Goal: Task Accomplishment & Management: Complete application form

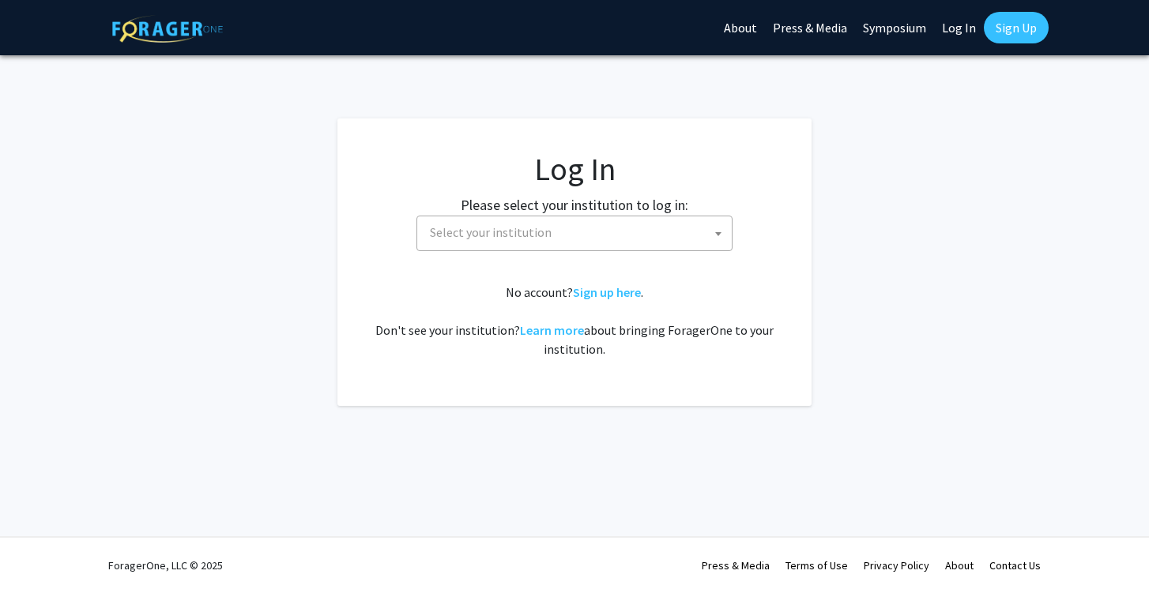
select select
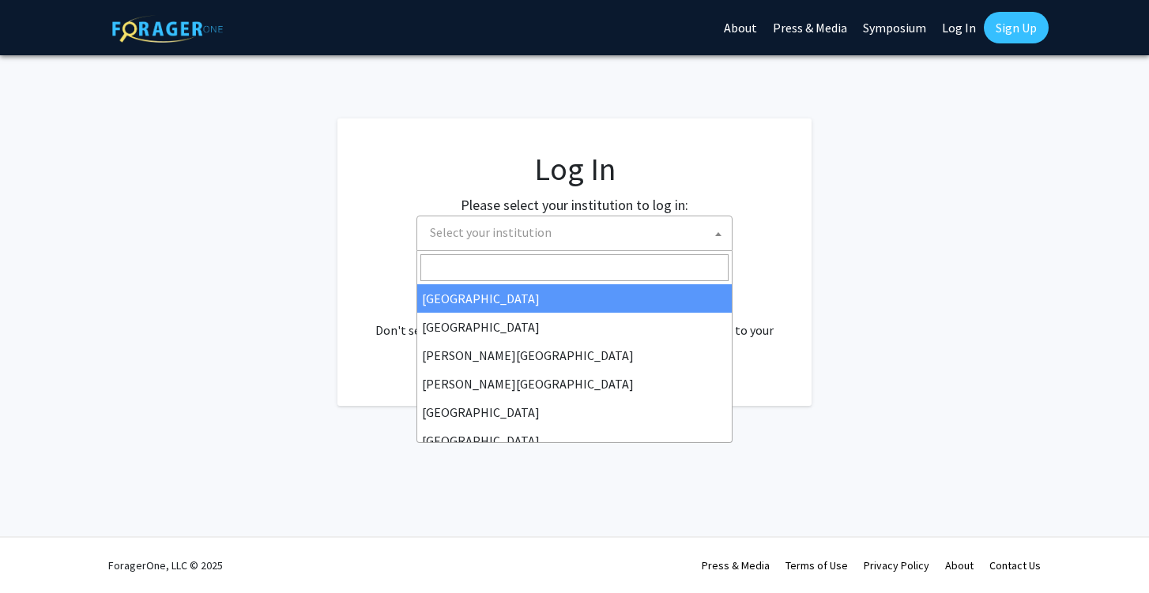
click at [663, 231] on span "Select your institution" at bounding box center [578, 233] width 308 height 32
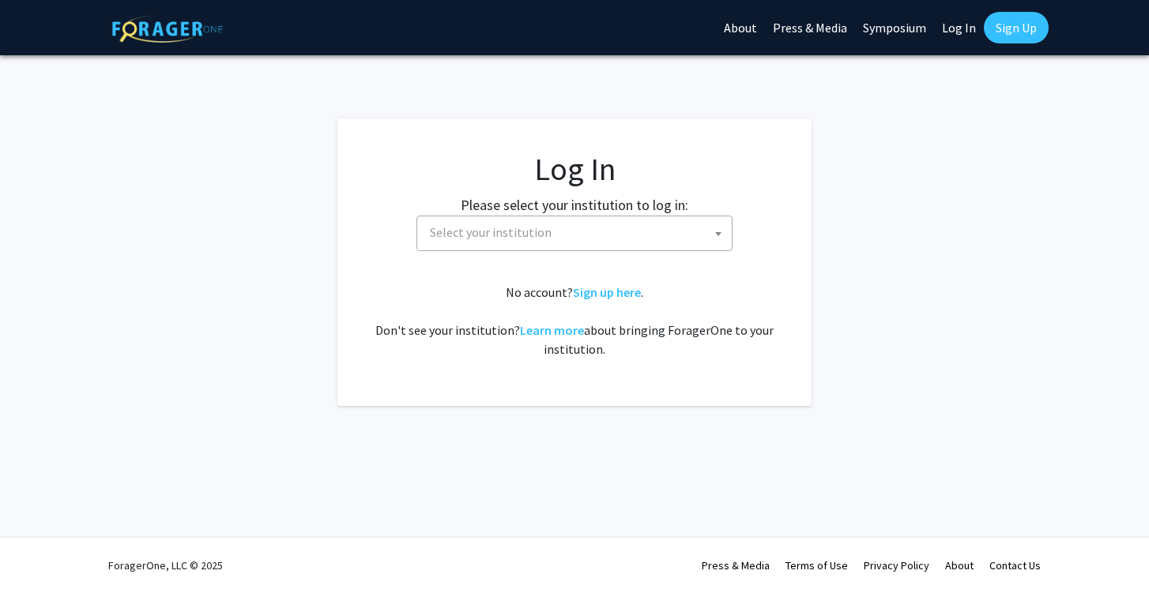
click at [640, 228] on span "Select your institution" at bounding box center [578, 233] width 308 height 32
click at [629, 227] on span "Select your institution" at bounding box center [578, 233] width 308 height 32
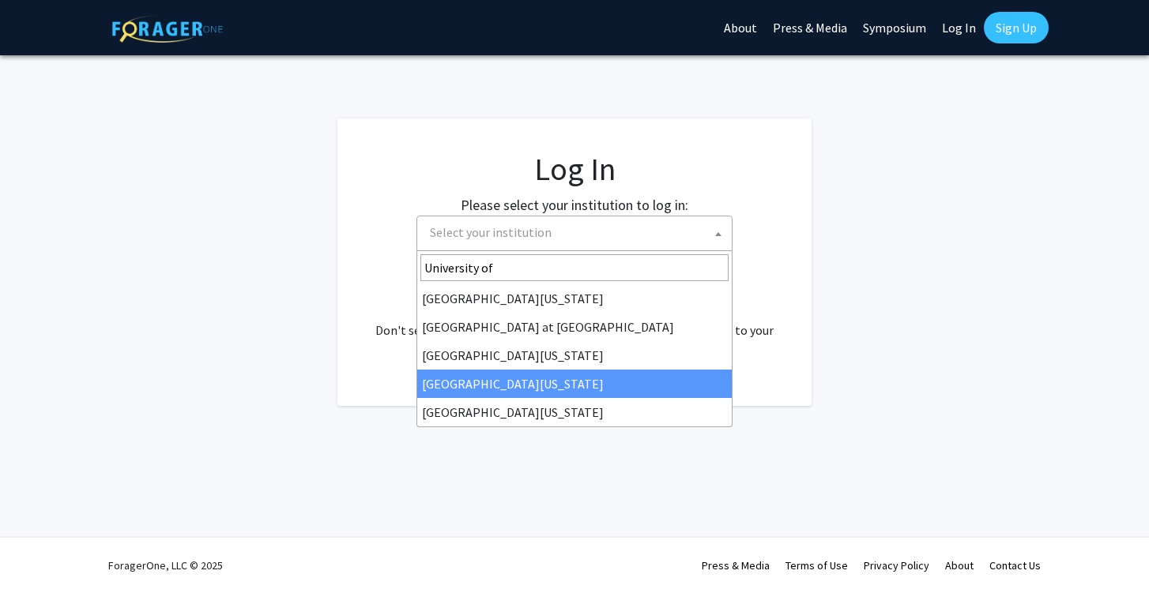
type input "University of"
select select "31"
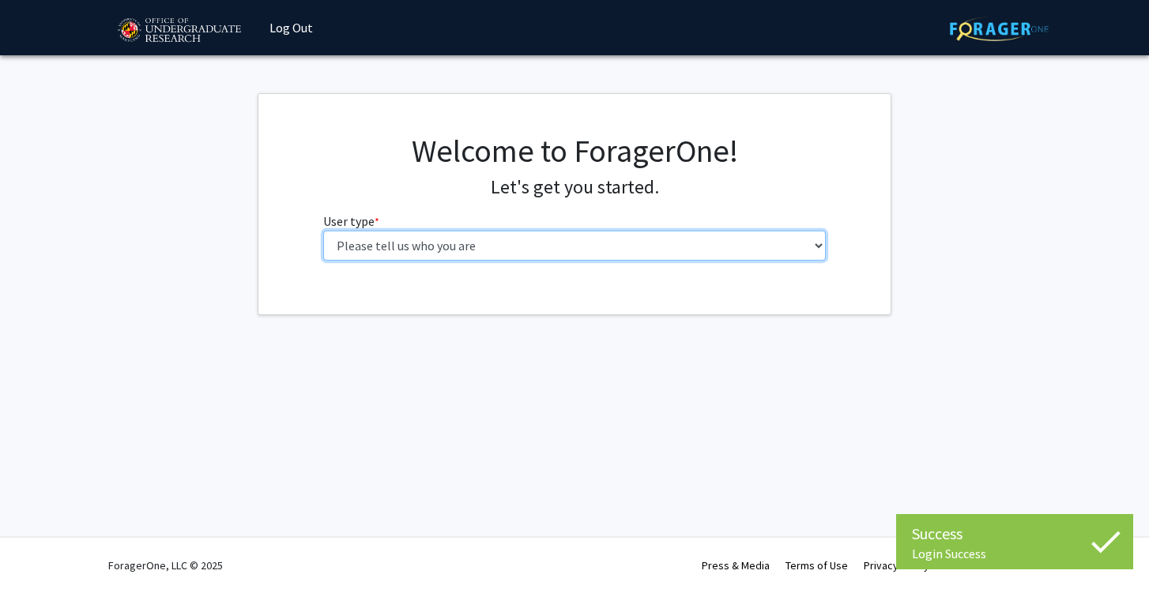
click at [544, 241] on select "Please tell us who you are Undergraduate Student Master's Student Doctoral Cand…" at bounding box center [574, 246] width 503 height 30
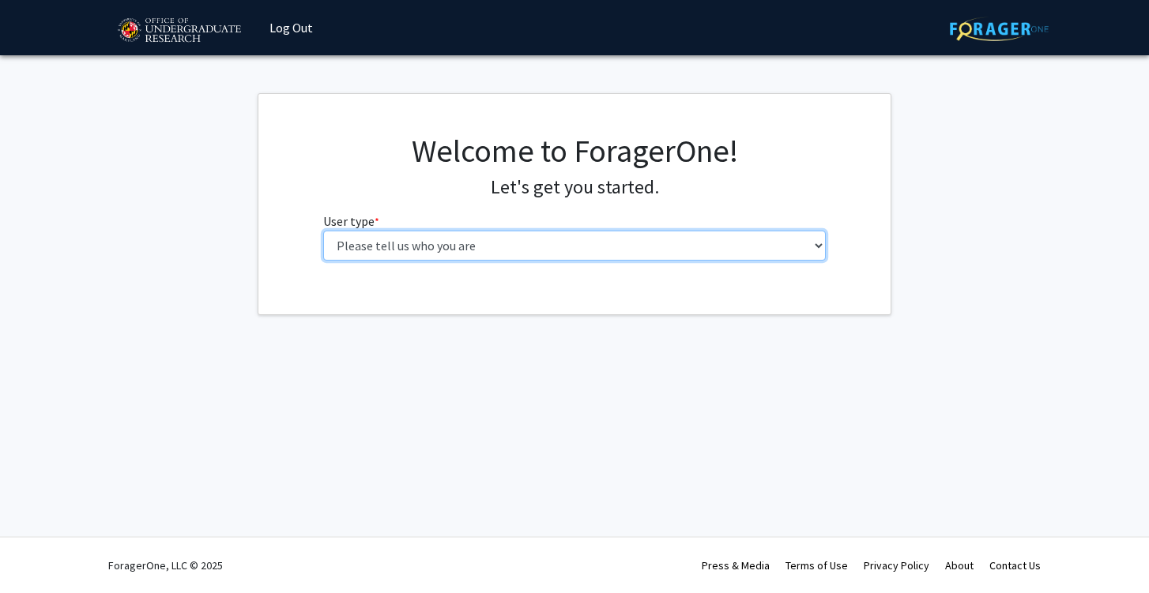
select select "1: undergrad"
click at [323, 231] on select "Please tell us who you are Undergraduate Student Master's Student Doctoral Cand…" at bounding box center [574, 246] width 503 height 30
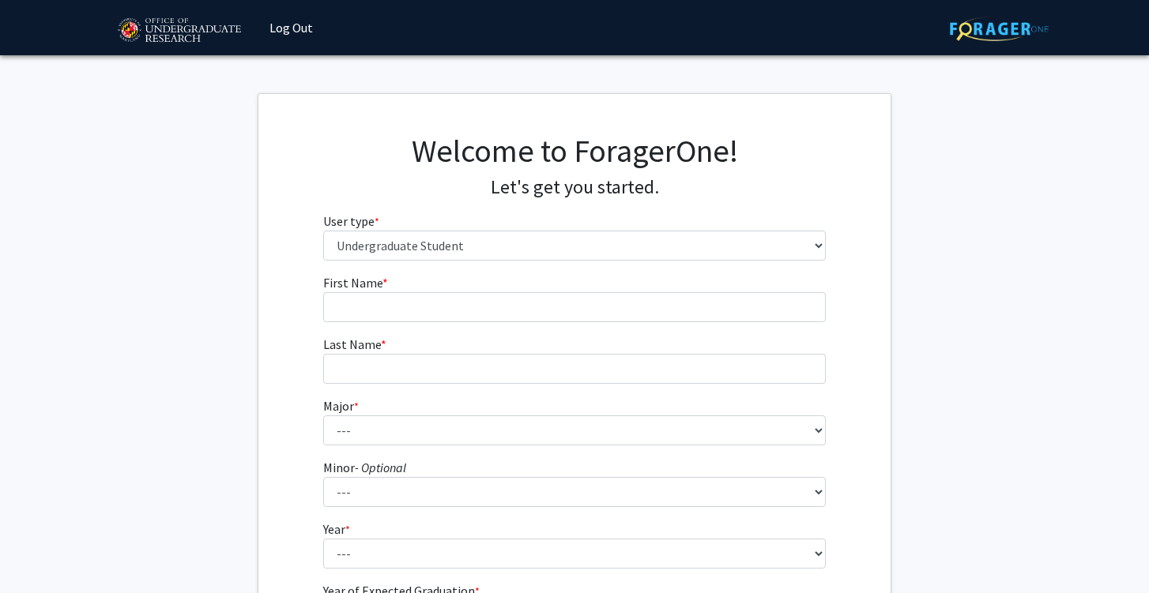
click at [525, 288] on fg-input "First Name * required" at bounding box center [574, 297] width 503 height 49
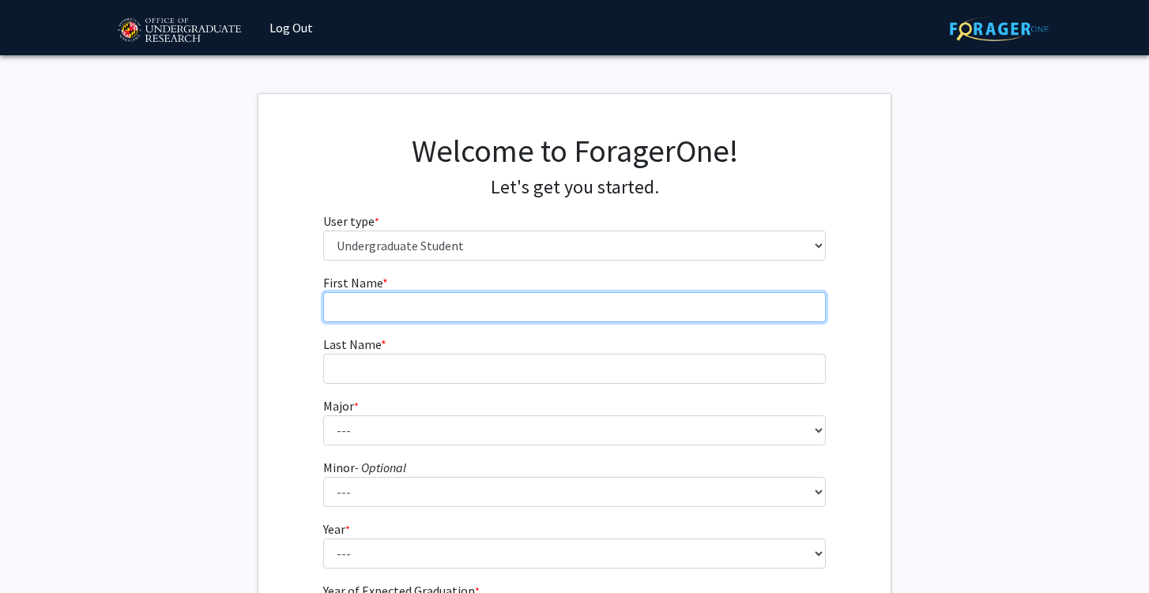
click at [525, 307] on input "First Name * required" at bounding box center [574, 307] width 503 height 30
type input "[PERSON_NAME]"
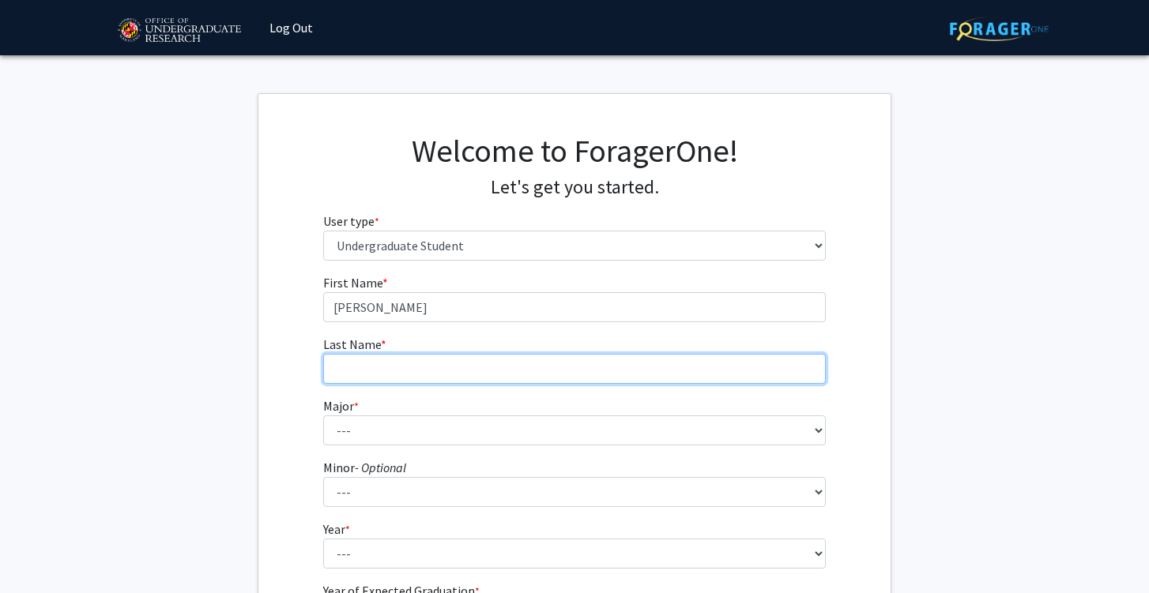
type input "[PERSON_NAME]"
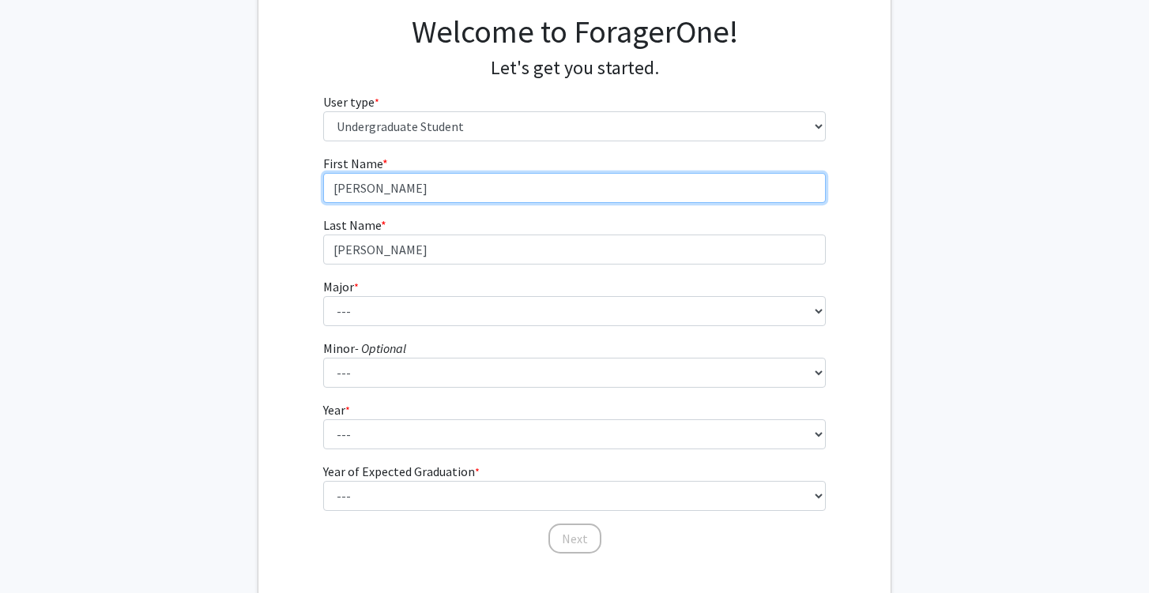
scroll to position [125, 0]
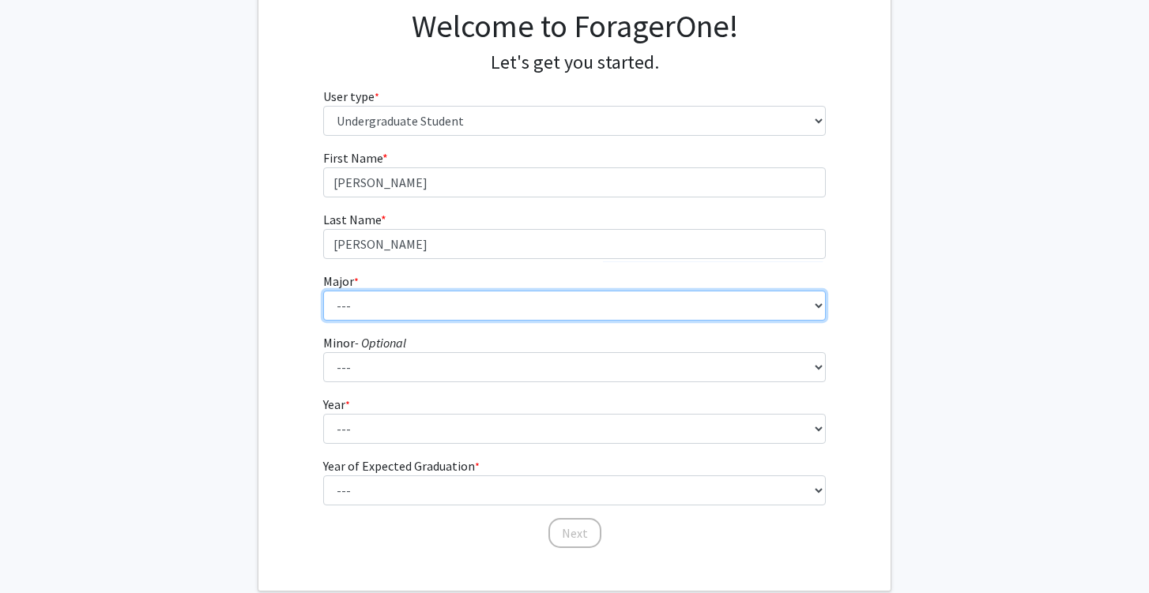
click at [480, 306] on select "--- Accounting Aerospace Engineering African American and Africana Studies Agri…" at bounding box center [574, 306] width 503 height 30
select select "85: 2386"
click at [323, 291] on select "--- Accounting Aerospace Engineering African American and Africana Studies Agri…" at bounding box center [574, 306] width 503 height 30
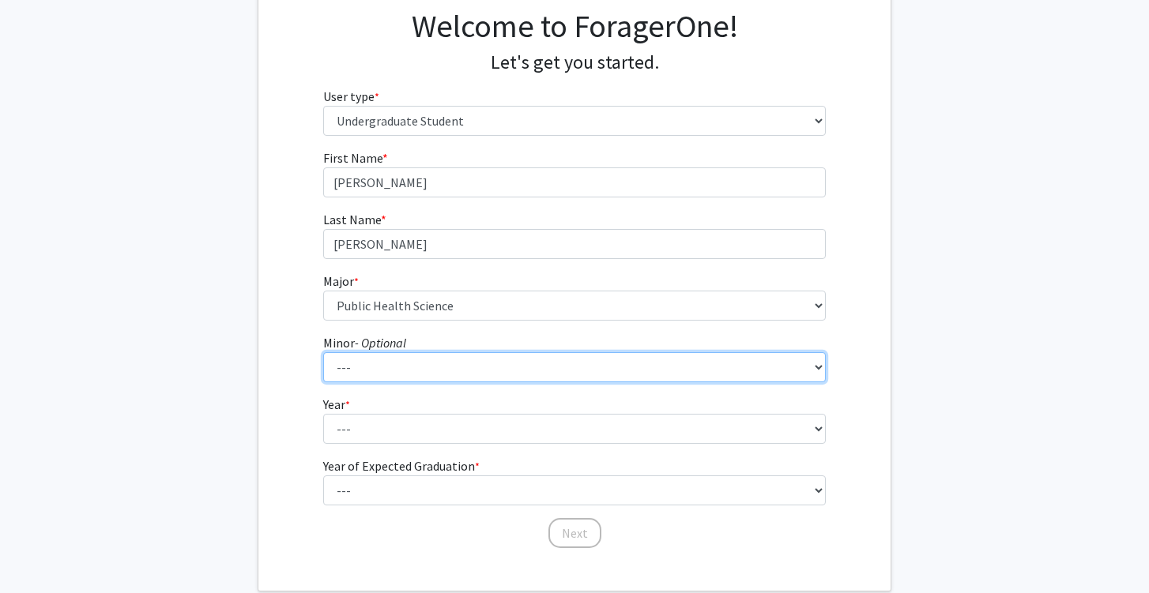
click at [434, 367] on select "--- Actuarial Mathematics Advanced Cybersecurity Experience for Students Africa…" at bounding box center [574, 367] width 503 height 30
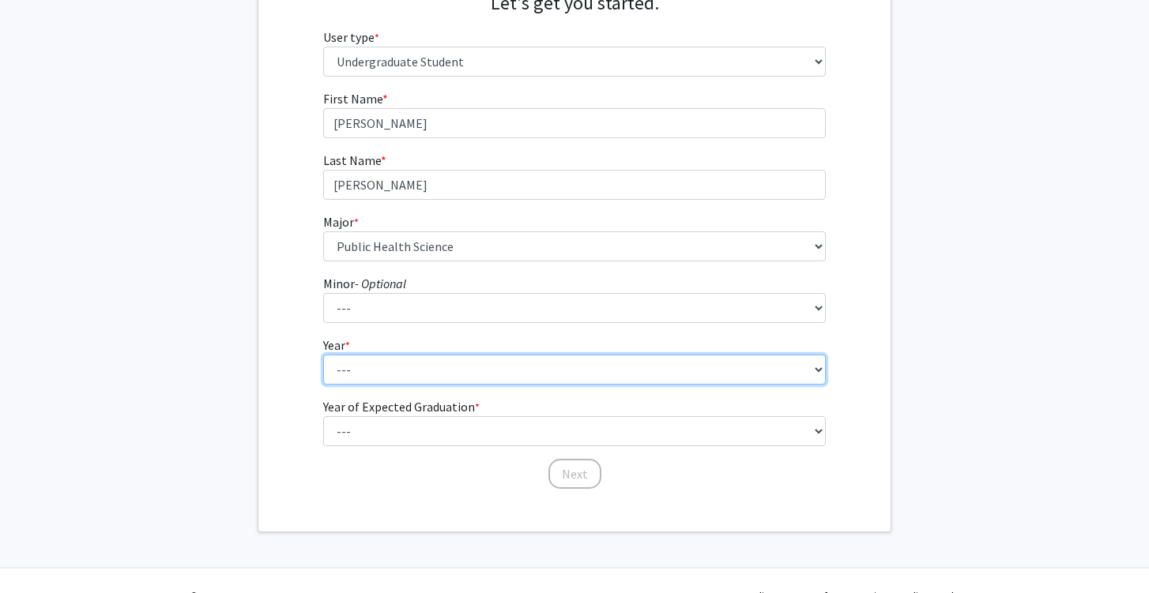
click at [427, 363] on select "--- First-year Sophomore Junior Senior Postbaccalaureate Certificate" at bounding box center [574, 370] width 503 height 30
select select "2: sophomore"
click at [323, 355] on select "--- First-year Sophomore Junior Senior Postbaccalaureate Certificate" at bounding box center [574, 370] width 503 height 30
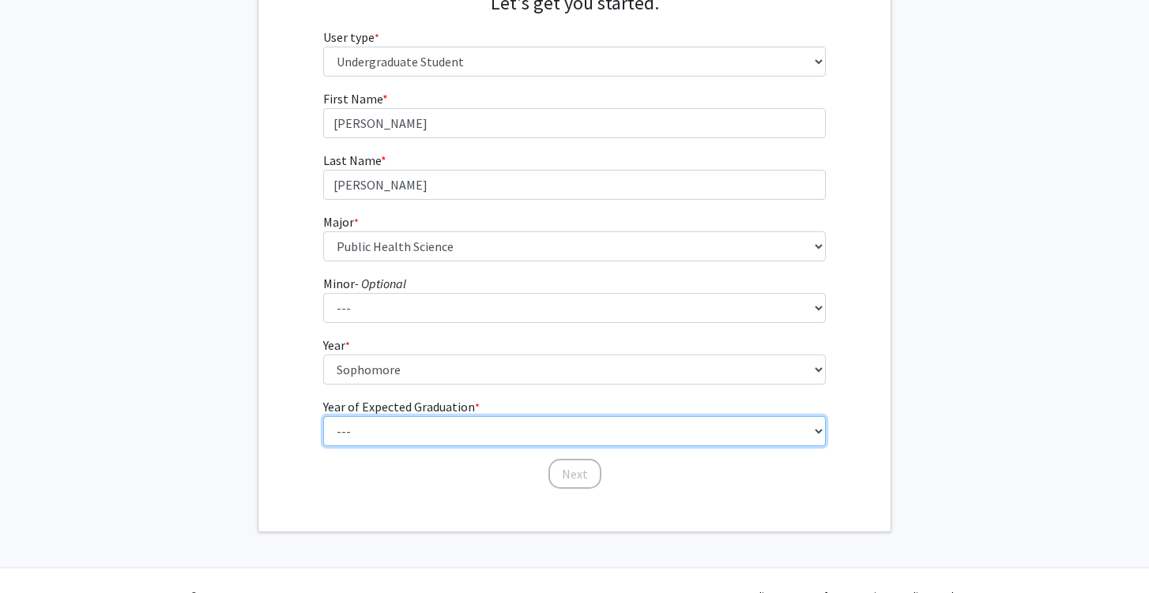
click at [427, 424] on select "--- 2025 2026 2027 2028 2029 2030 2031 2032 2033 2034" at bounding box center [574, 431] width 503 height 30
select select "4: 2028"
click at [323, 416] on select "--- 2025 2026 2027 2028 2029 2030 2031 2032 2033 2034" at bounding box center [574, 431] width 503 height 30
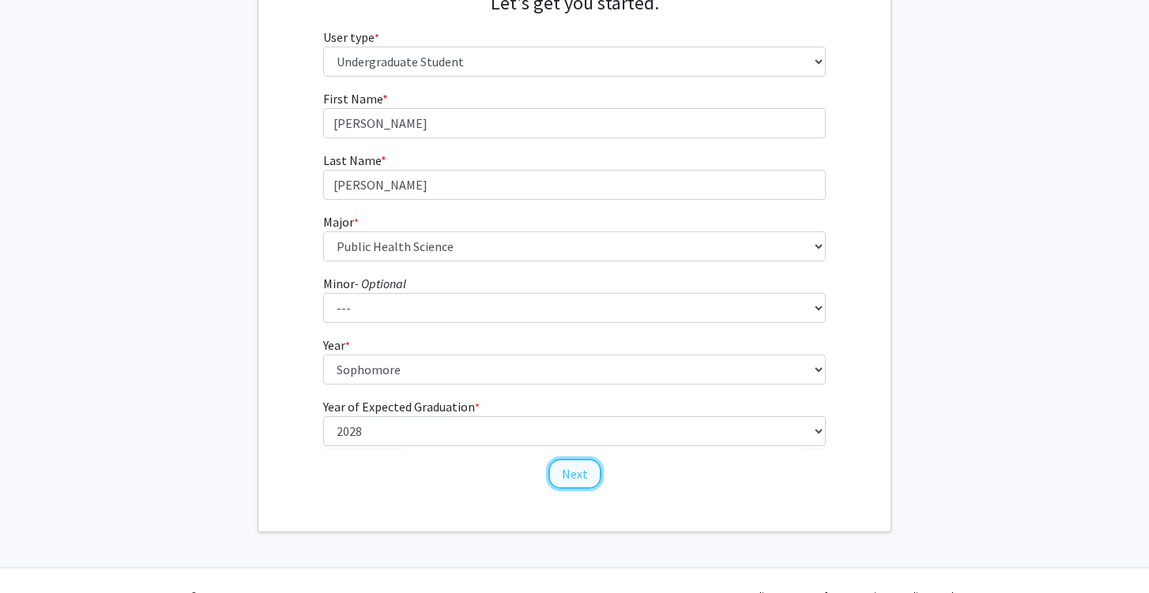
click at [574, 478] on button "Next" at bounding box center [574, 474] width 53 height 30
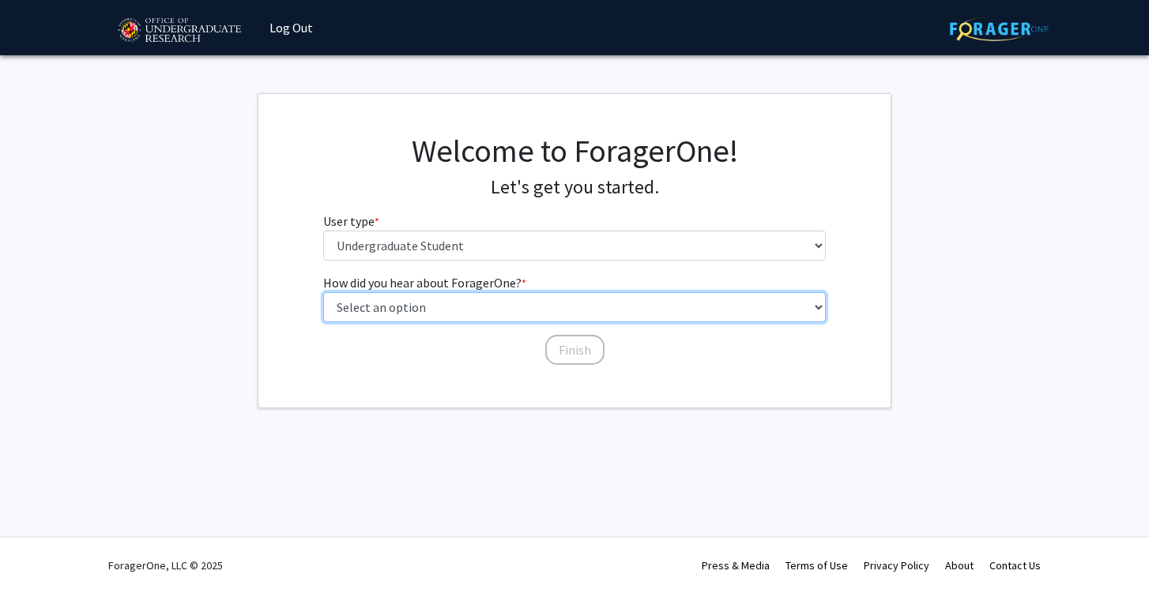
click at [579, 312] on select "Select an option Peer/student recommendation Faculty/staff recommendation Unive…" at bounding box center [574, 307] width 503 height 30
select select "3: university_website"
click at [323, 292] on select "Select an option Peer/student recommendation Faculty/staff recommendation Unive…" at bounding box center [574, 307] width 503 height 30
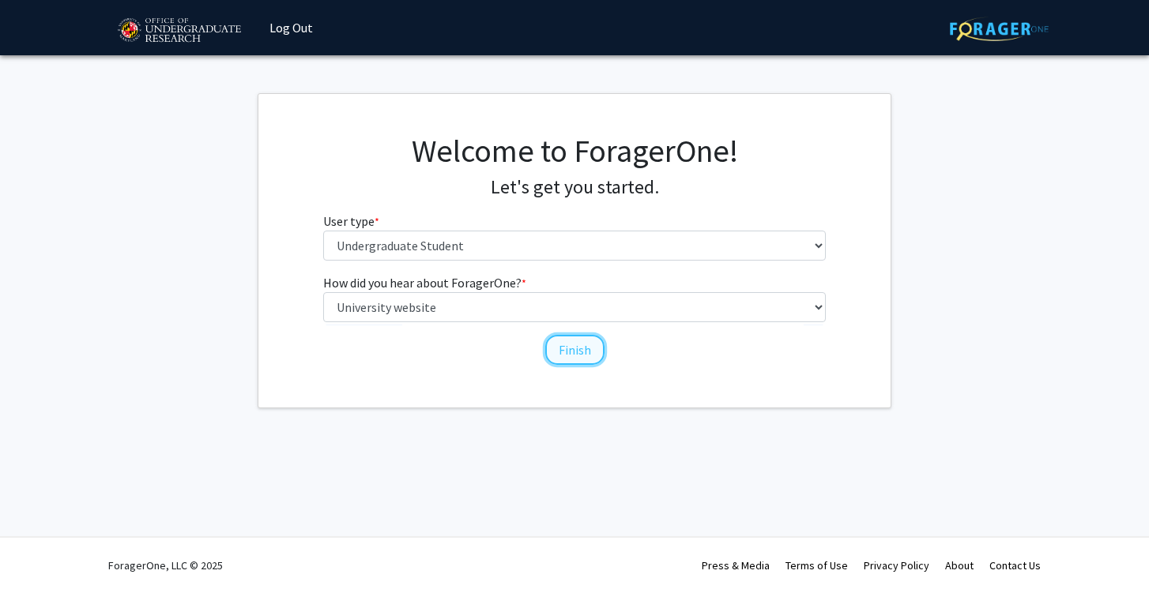
click at [561, 346] on button "Finish" at bounding box center [574, 350] width 59 height 30
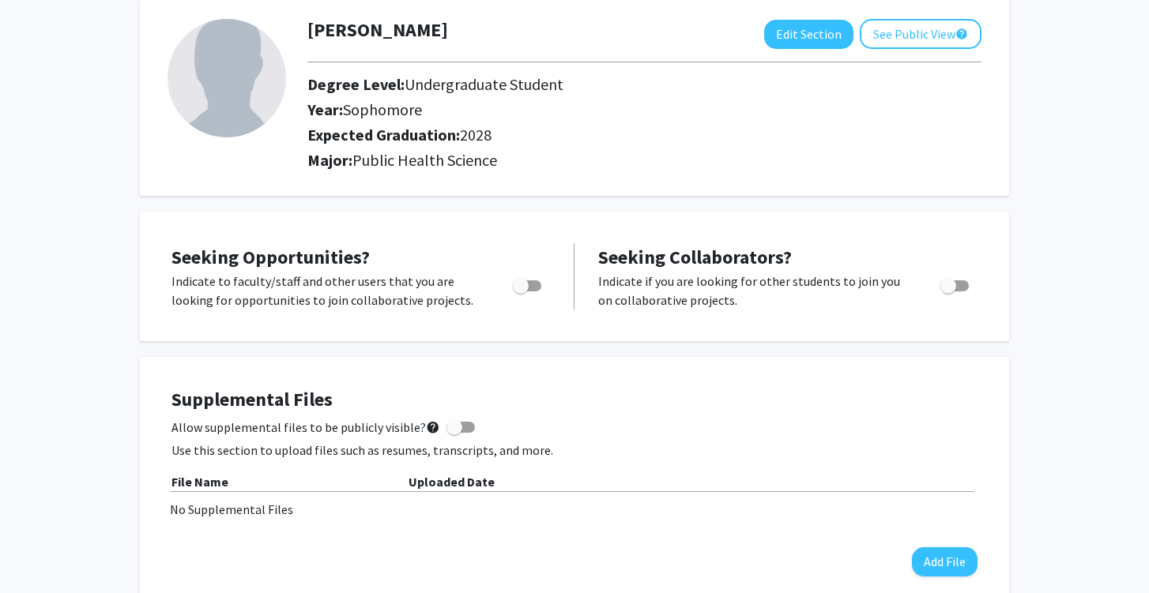
scroll to position [47, 0]
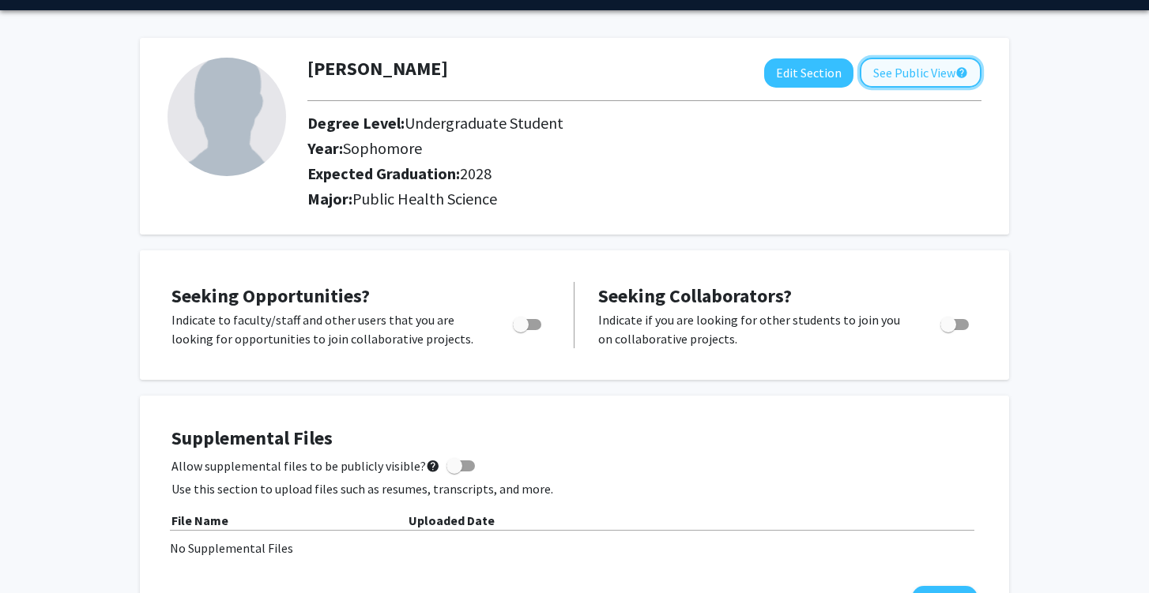
click at [892, 76] on button "See Public View help" at bounding box center [921, 73] width 122 height 30
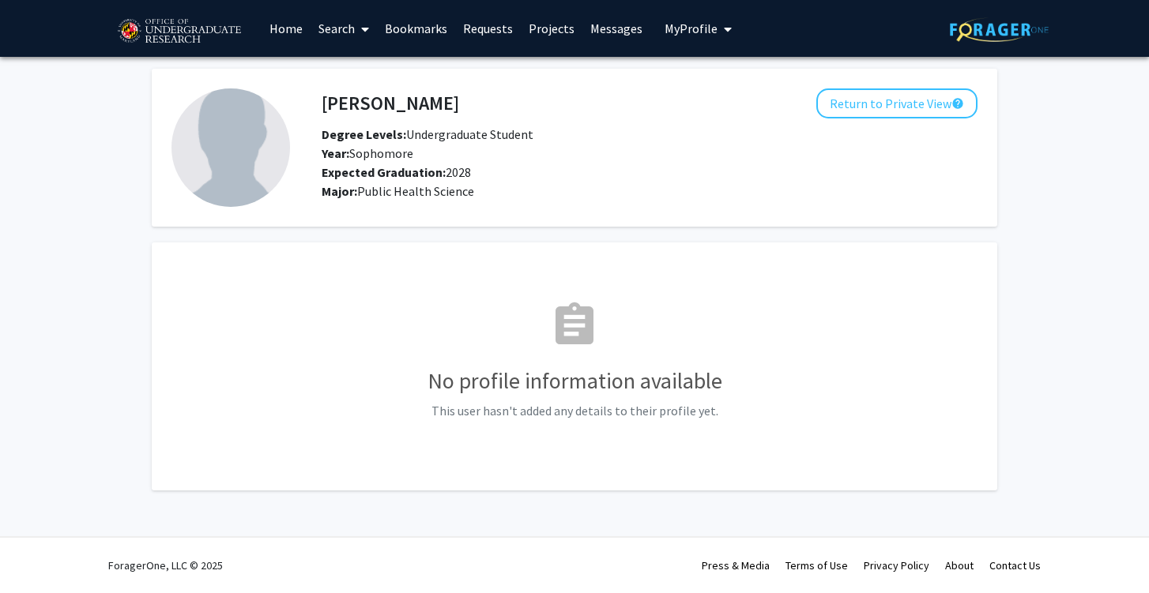
click at [499, 29] on link "Requests" at bounding box center [488, 28] width 66 height 55
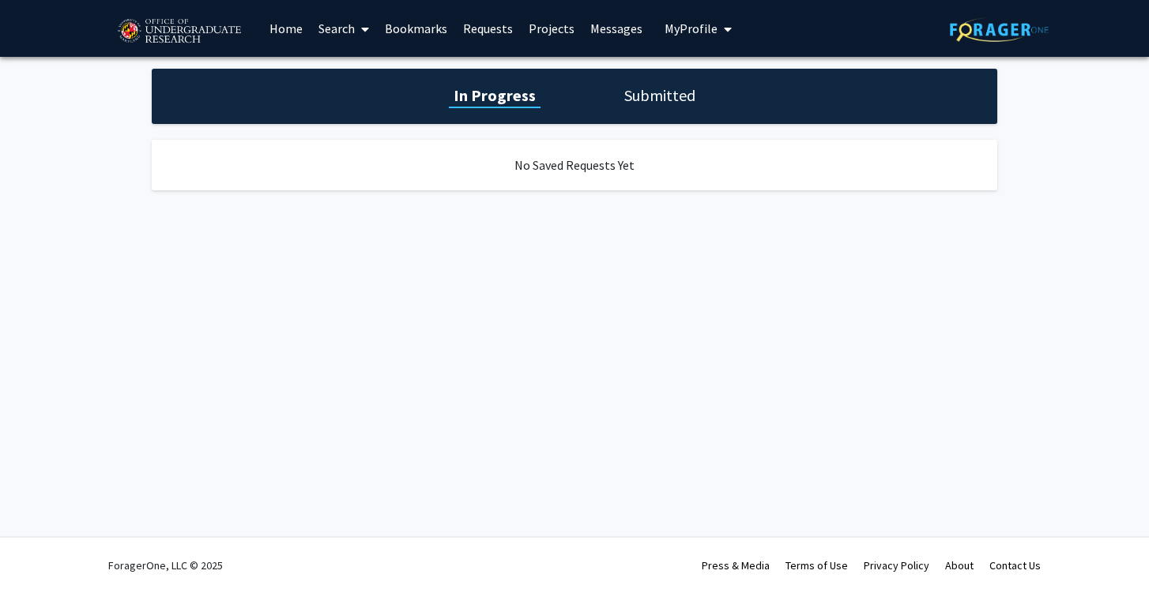
click at [629, 21] on link "Messages" at bounding box center [616, 28] width 68 height 55
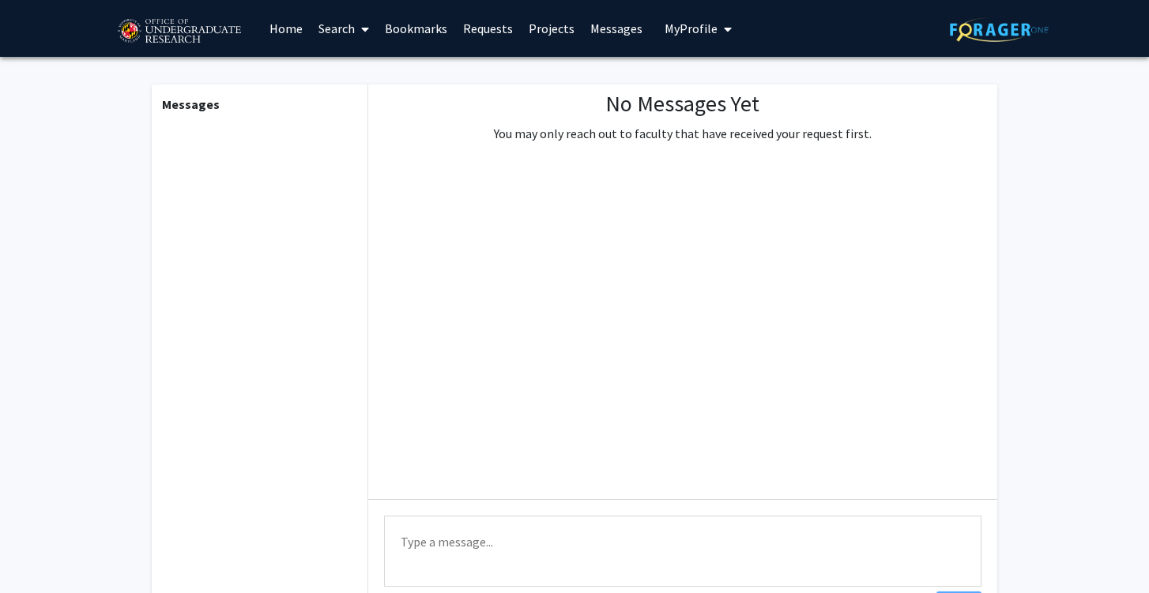
click at [665, 24] on span "My Profile" at bounding box center [691, 29] width 53 height 16
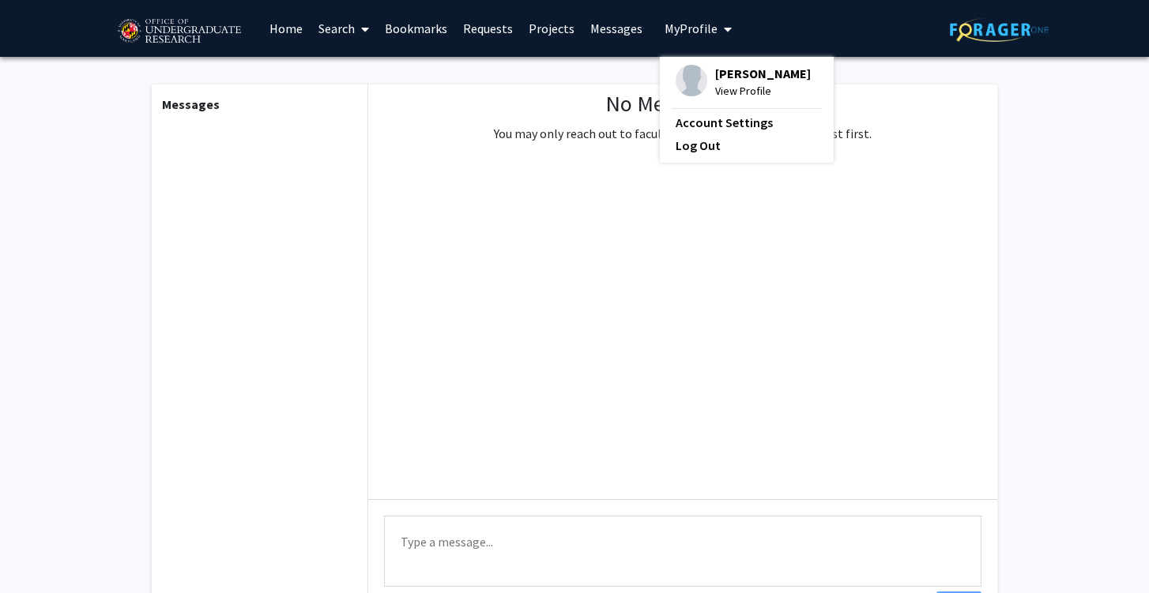
click at [279, 30] on link "Home" at bounding box center [286, 28] width 49 height 55
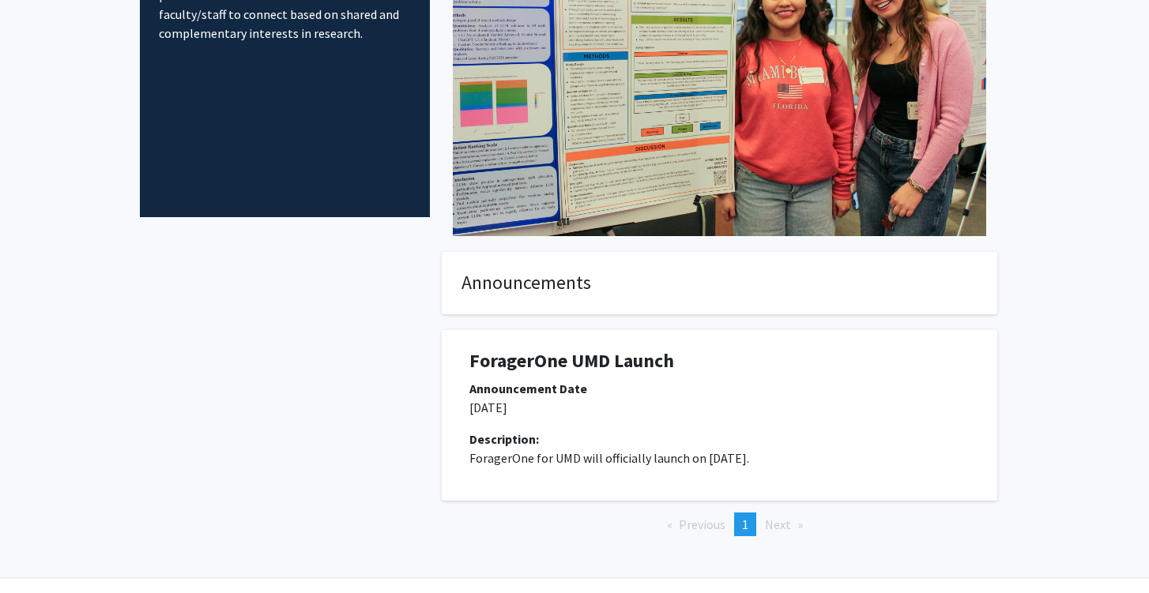
scroll to position [235, 0]
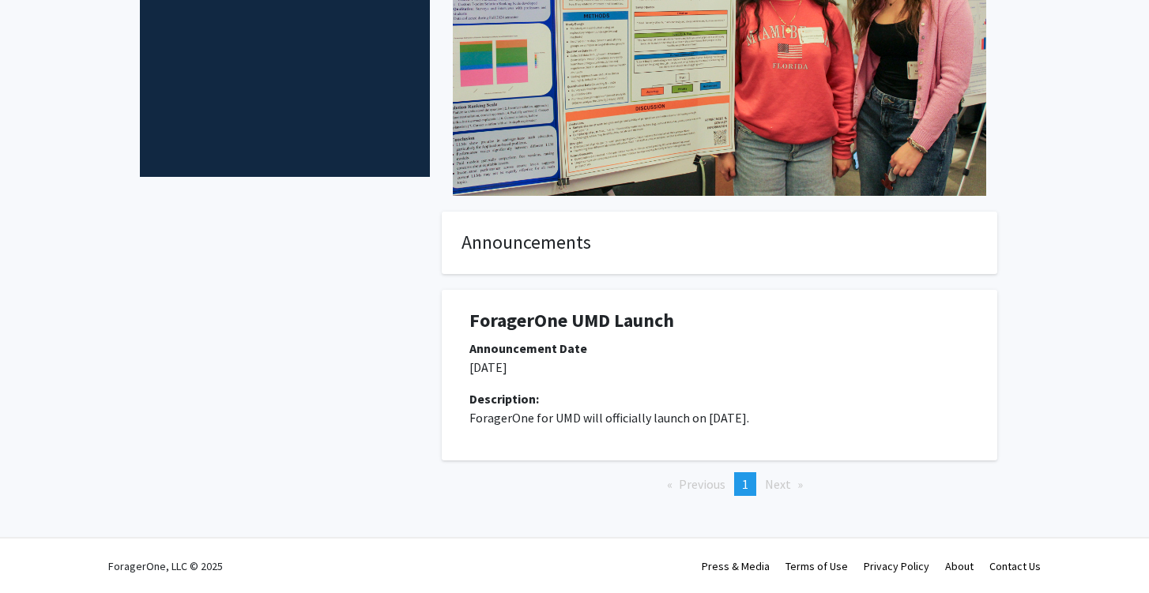
click at [658, 317] on h1 "ForagerOne UMD Launch" at bounding box center [719, 321] width 500 height 23
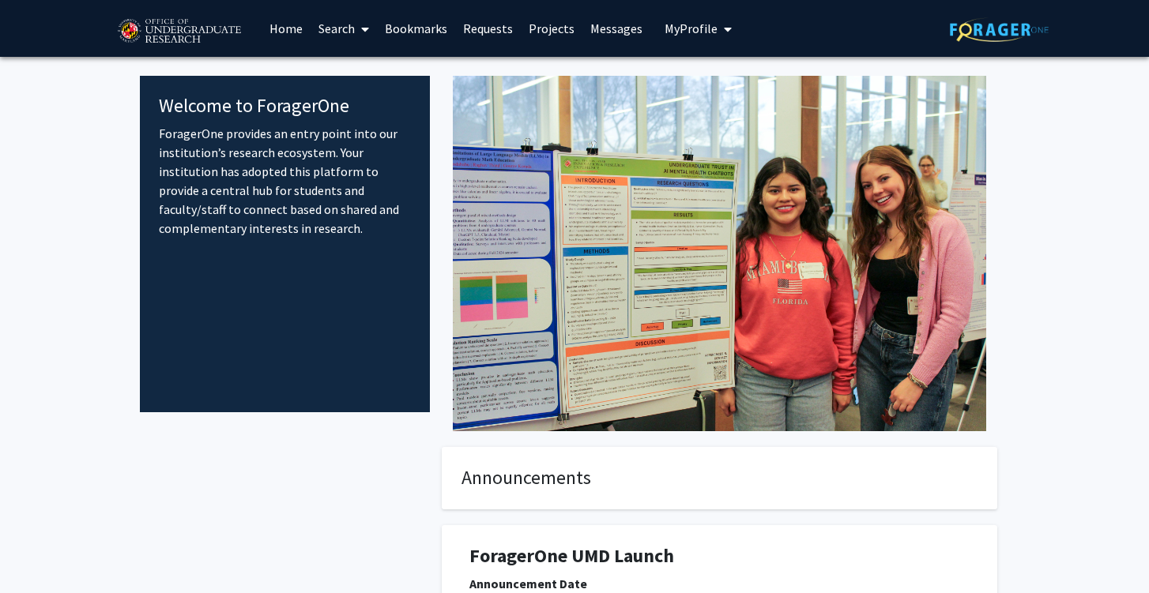
click at [365, 31] on icon at bounding box center [365, 29] width 8 height 13
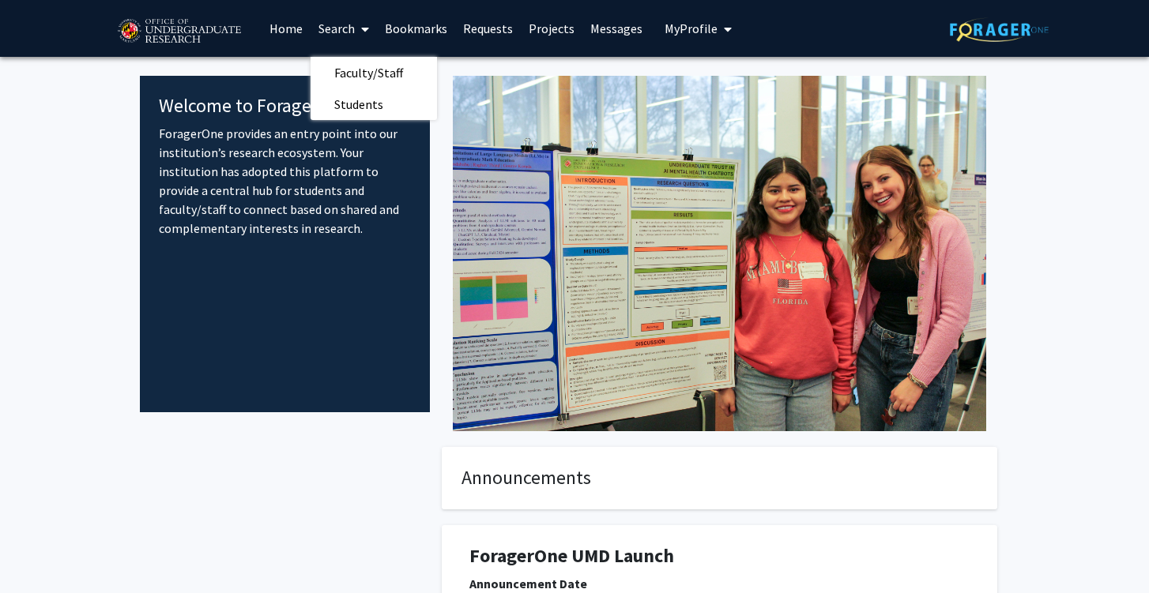
click at [283, 25] on link "Home" at bounding box center [286, 28] width 49 height 55
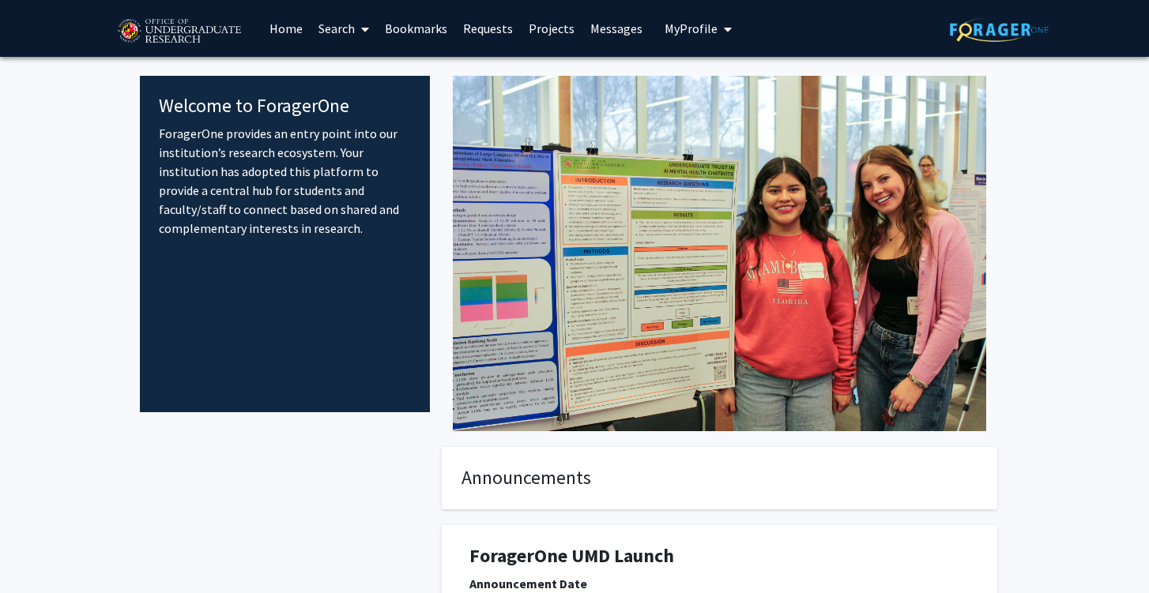
click at [542, 19] on link "Projects" at bounding box center [552, 28] width 62 height 55
